Goal: Transaction & Acquisition: Download file/media

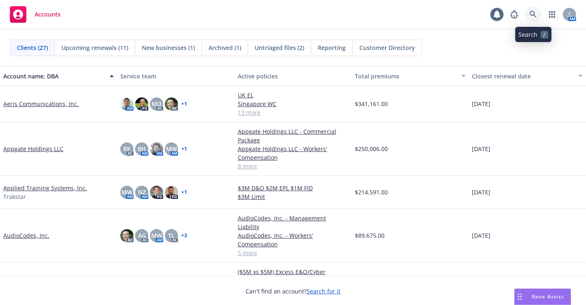
click at [534, 15] on icon at bounding box center [533, 14] width 7 height 7
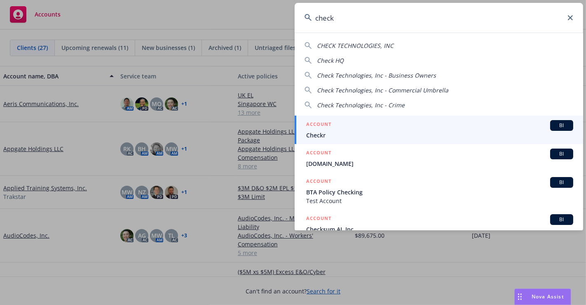
type input "check"
click at [427, 127] on div "ACCOUNT BI" at bounding box center [439, 125] width 267 height 11
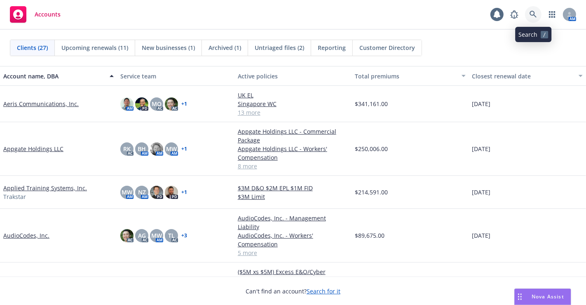
click at [533, 17] on icon at bounding box center [533, 14] width 7 height 7
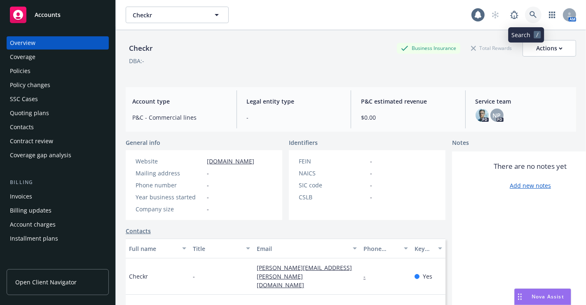
click at [530, 14] on icon at bounding box center [533, 14] width 7 height 7
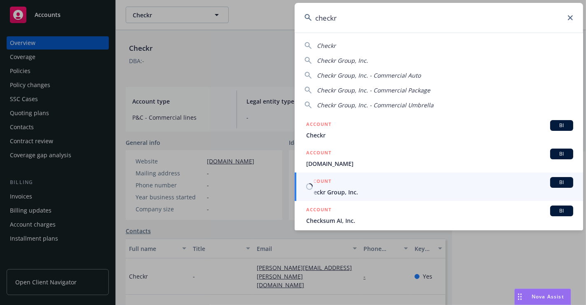
type input "checkr"
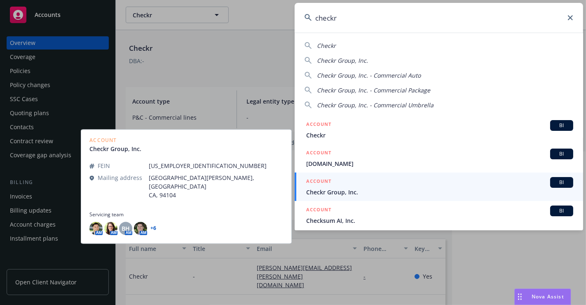
click at [408, 187] on div "ACCOUNT BI" at bounding box center [439, 182] width 267 height 11
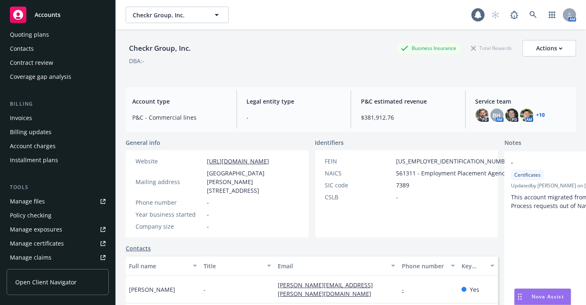
scroll to position [162, 0]
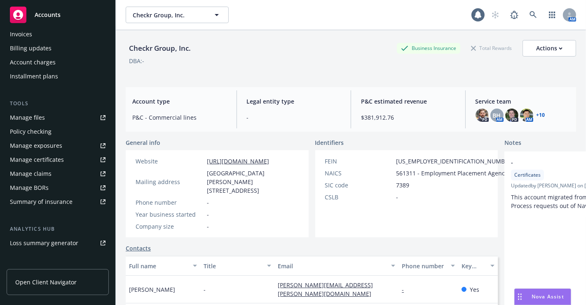
click at [37, 119] on div "Manage files" at bounding box center [27, 117] width 35 height 13
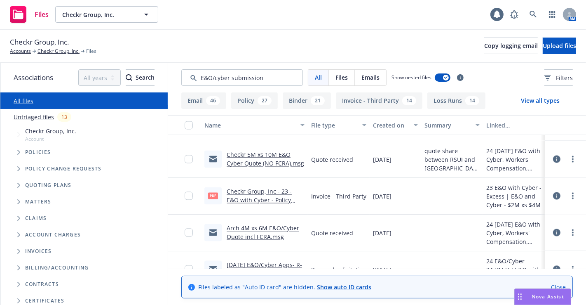
scroll to position [1409, 0]
type input "E&O/cyber submission"
click at [253, 235] on link "Arch 4M xs 6M E&O/Cyber Quote incl FCRA.msg" at bounding box center [263, 233] width 73 height 16
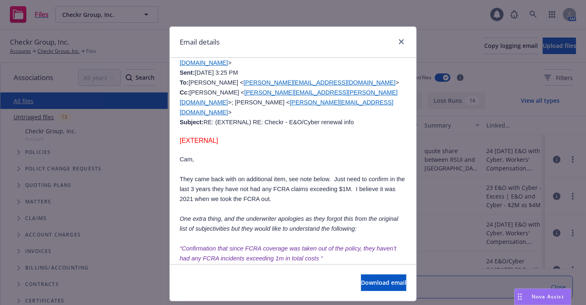
scroll to position [1152, 0]
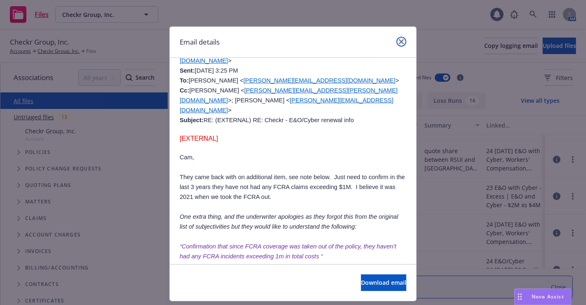
click at [400, 41] on icon "close" at bounding box center [401, 41] width 5 height 5
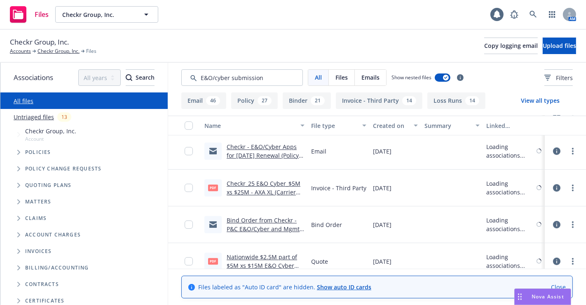
scroll to position [2096, 0]
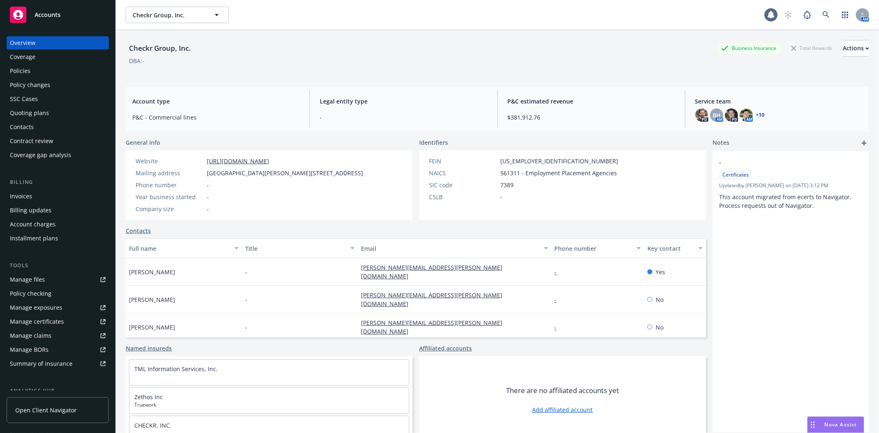
click at [570, 7] on div "Checkr Group, Inc. Checkr Group, Inc." at bounding box center [445, 15] width 639 height 16
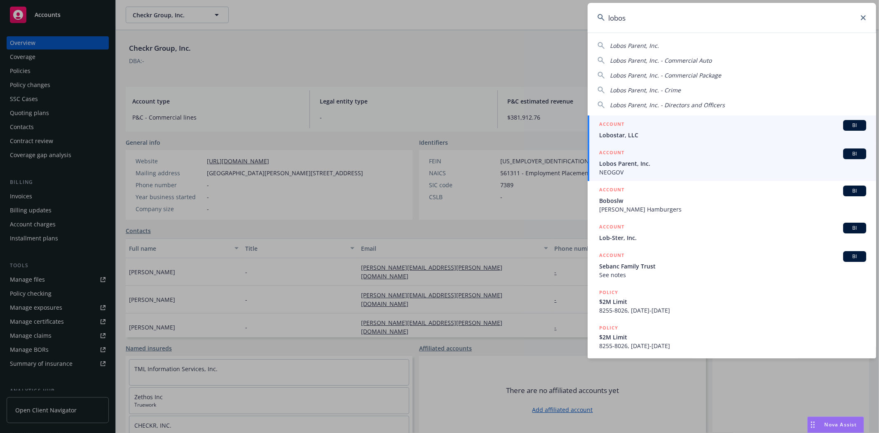
type input "lobos"
click at [707, 162] on span "Lobos Parent, Inc." at bounding box center [732, 163] width 267 height 9
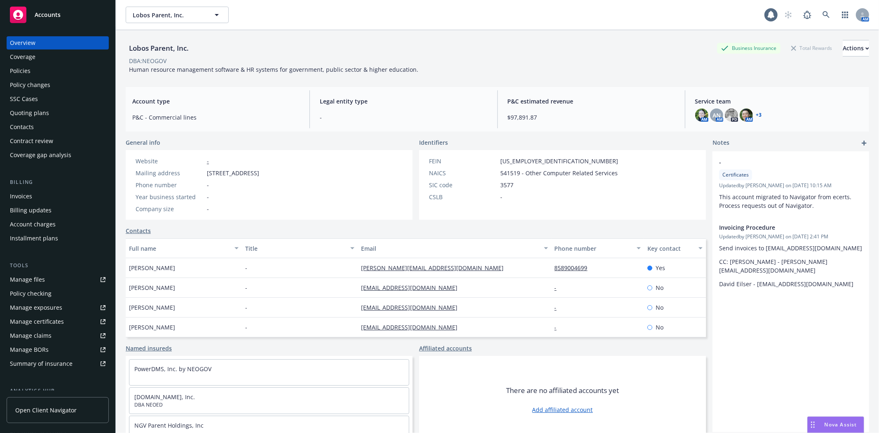
click at [33, 68] on div "Policies" at bounding box center [58, 70] width 96 height 13
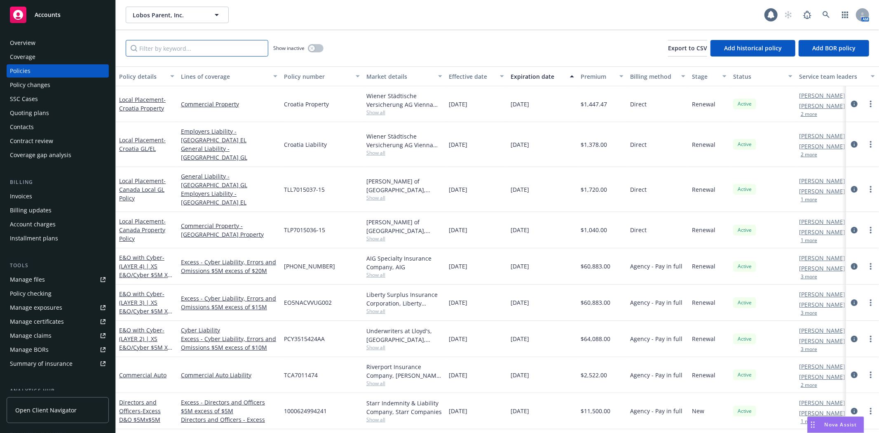
click at [188, 51] on input "Filter by keyword..." at bounding box center [197, 48] width 143 height 16
type input "homesite"
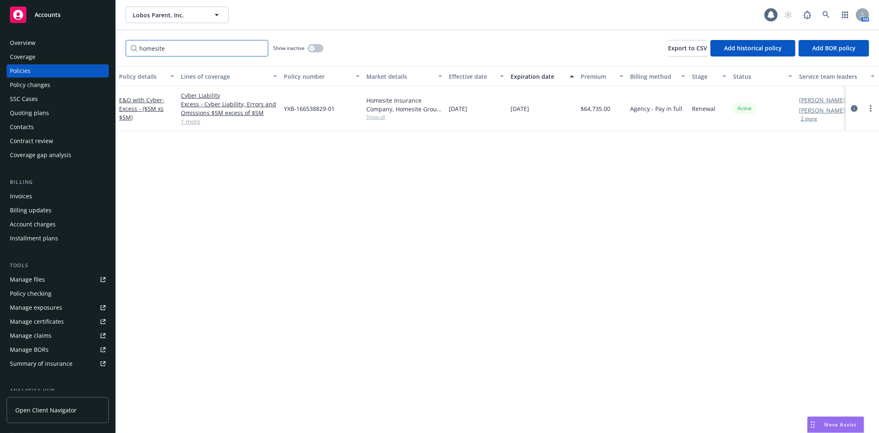
click at [260, 48] on input "homesite" at bounding box center [197, 48] width 143 height 16
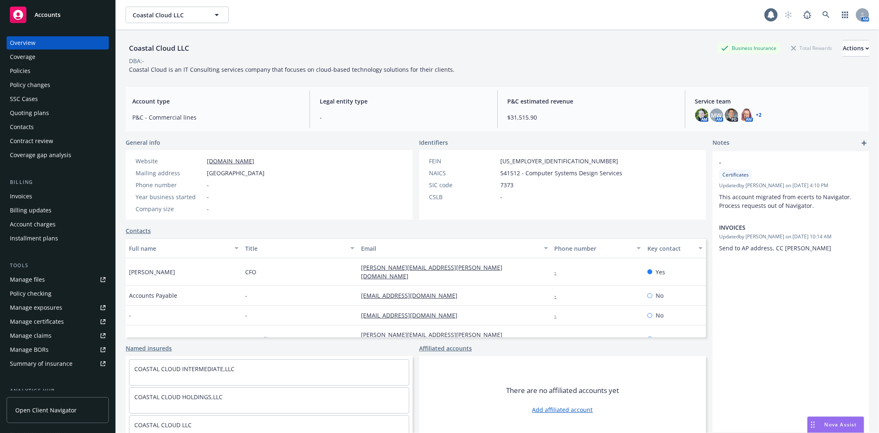
click at [34, 279] on div "Manage files" at bounding box center [27, 279] width 35 height 13
click at [52, 71] on div "Policies" at bounding box center [58, 70] width 96 height 13
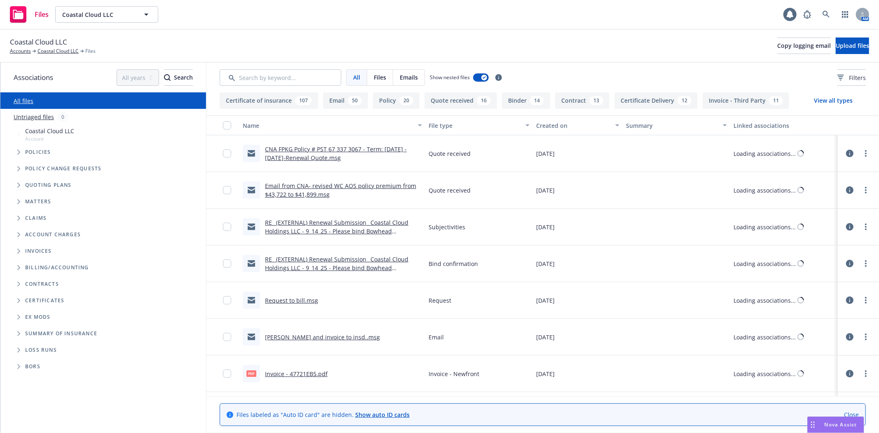
click at [291, 79] on input "Search by keyword..." at bounding box center [281, 77] width 122 height 16
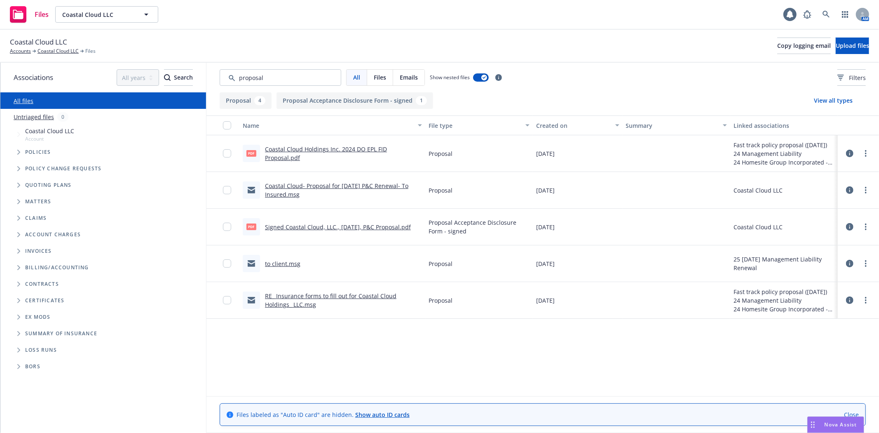
type input "proposal"
click at [865, 228] on icon "more" at bounding box center [866, 226] width 2 height 7
click at [814, 260] on link "Download" at bounding box center [829, 260] width 82 height 16
